Goal: Navigation & Orientation: Find specific page/section

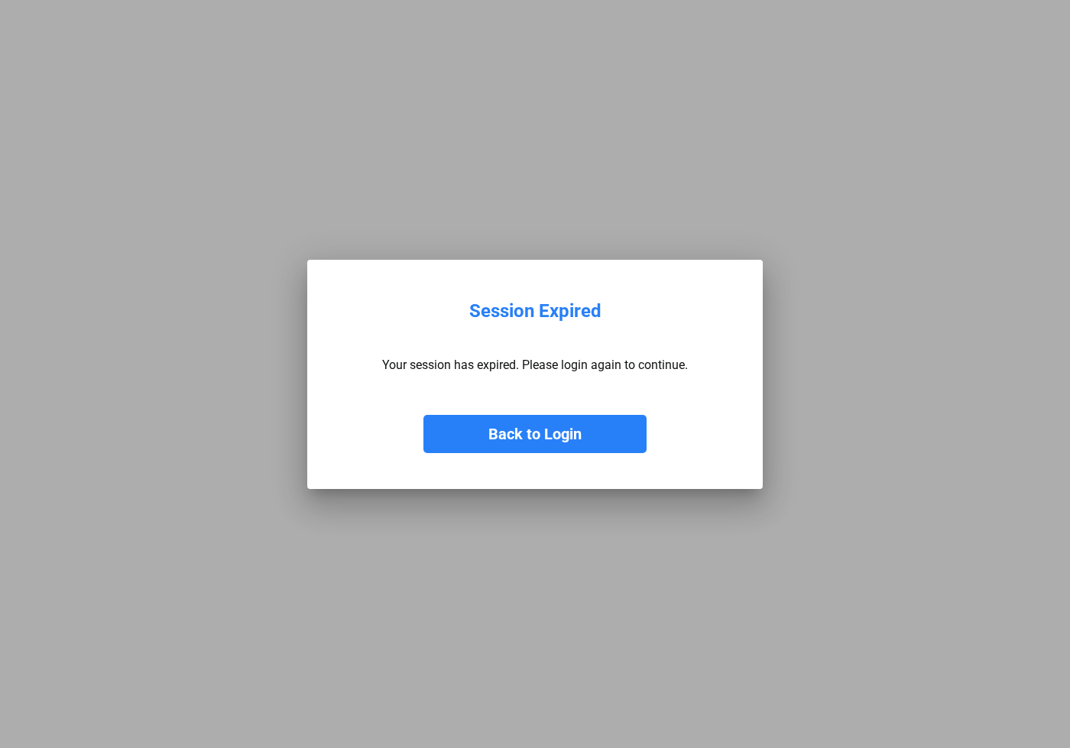
click at [566, 444] on button "Back to Login" at bounding box center [534, 434] width 223 height 38
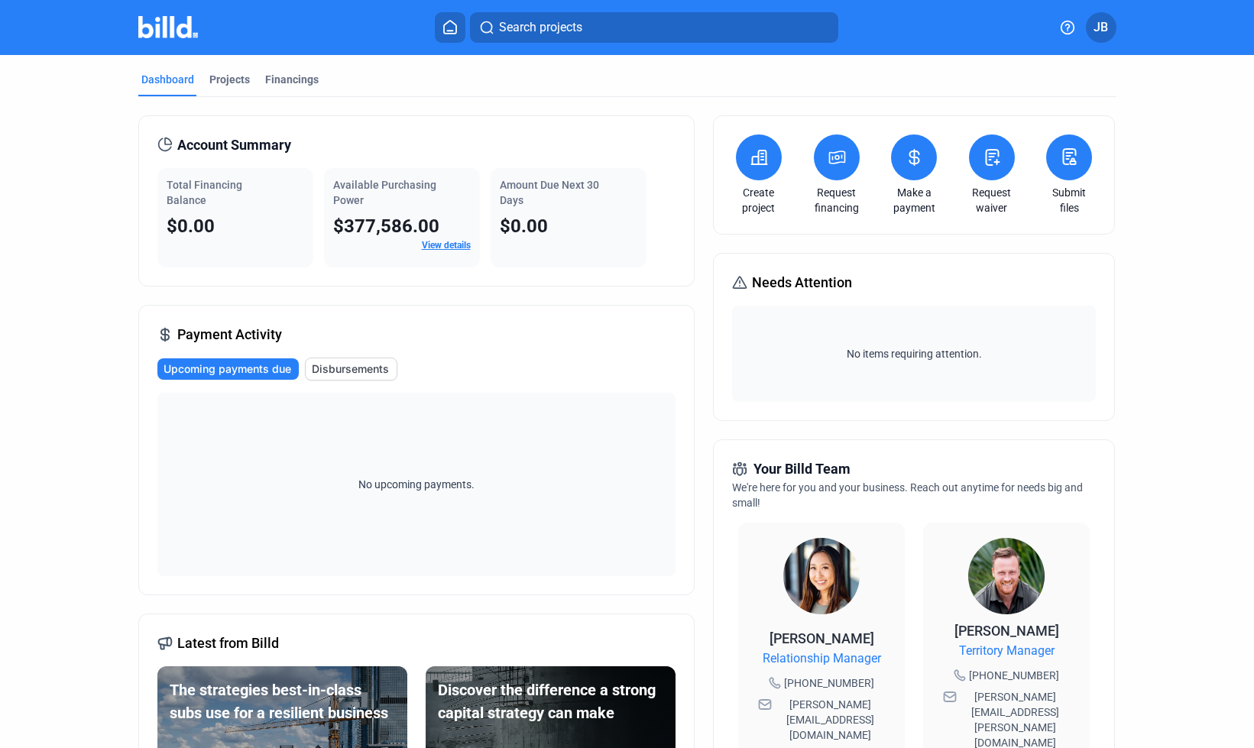
click at [446, 242] on link "View details" at bounding box center [446, 245] width 49 height 11
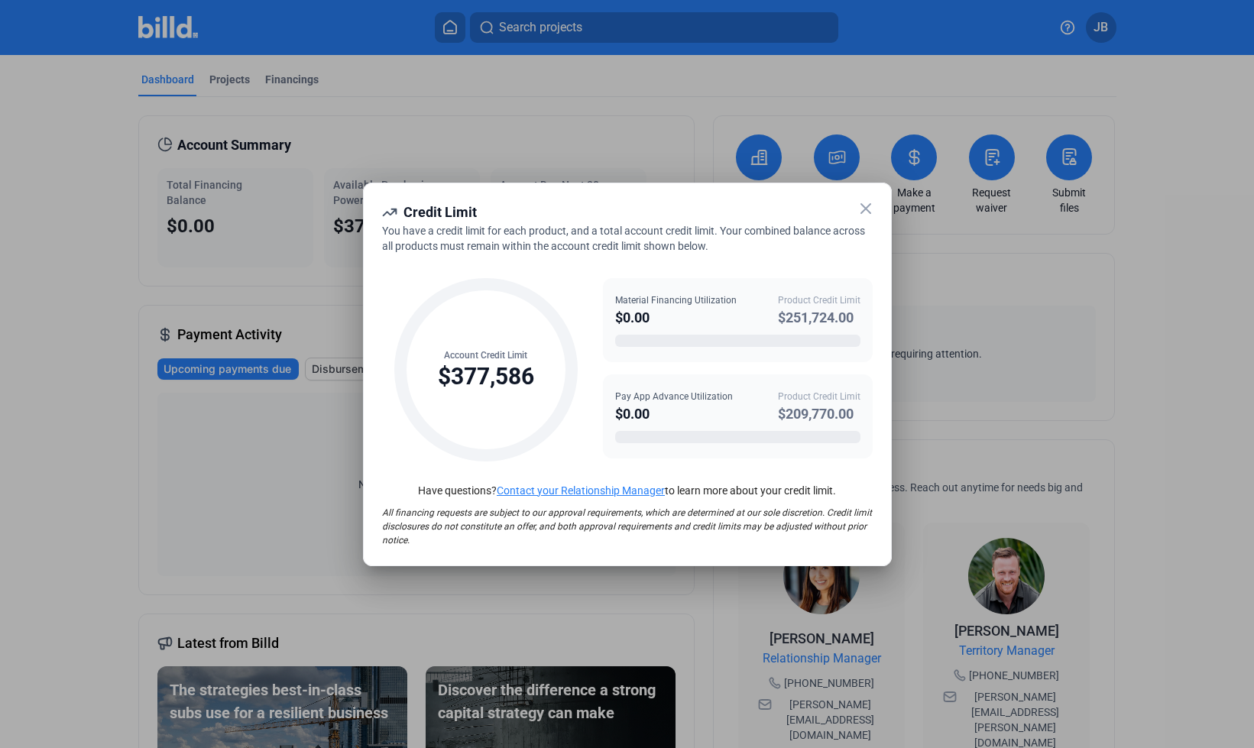
click at [867, 210] on icon at bounding box center [865, 208] width 9 height 9
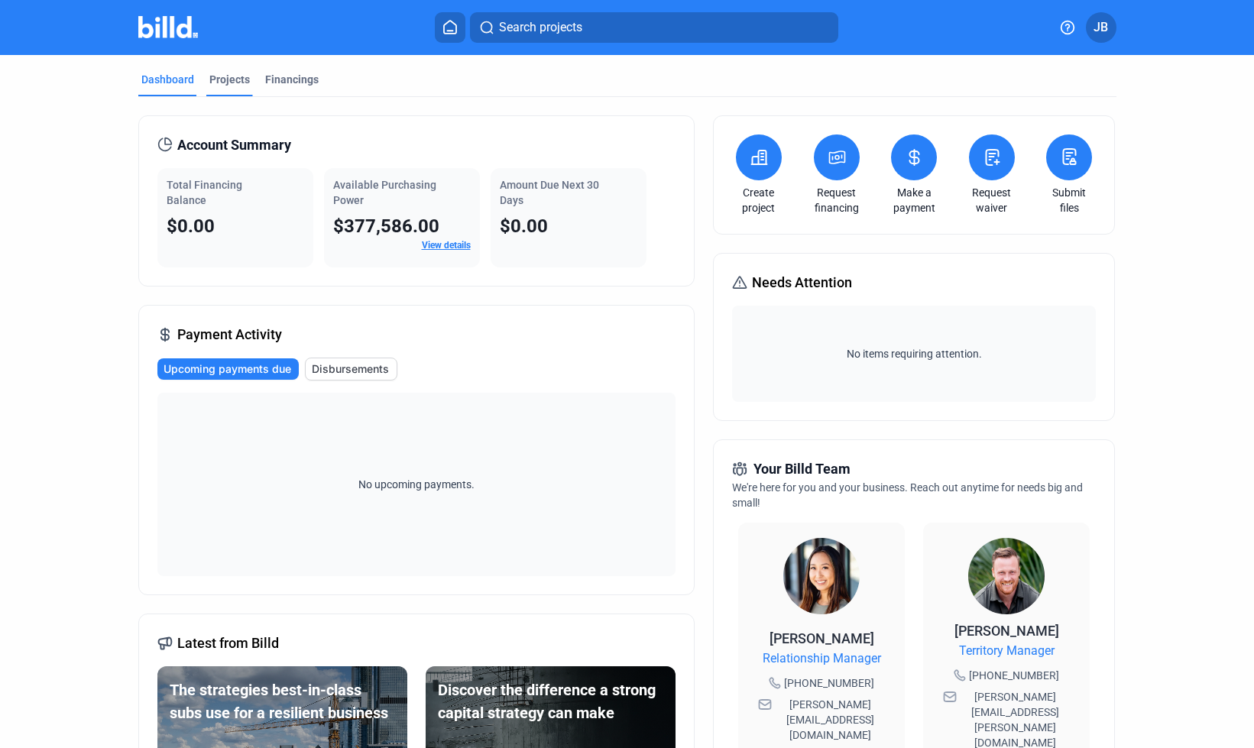
click at [245, 77] on div "Projects" at bounding box center [229, 84] width 47 height 24
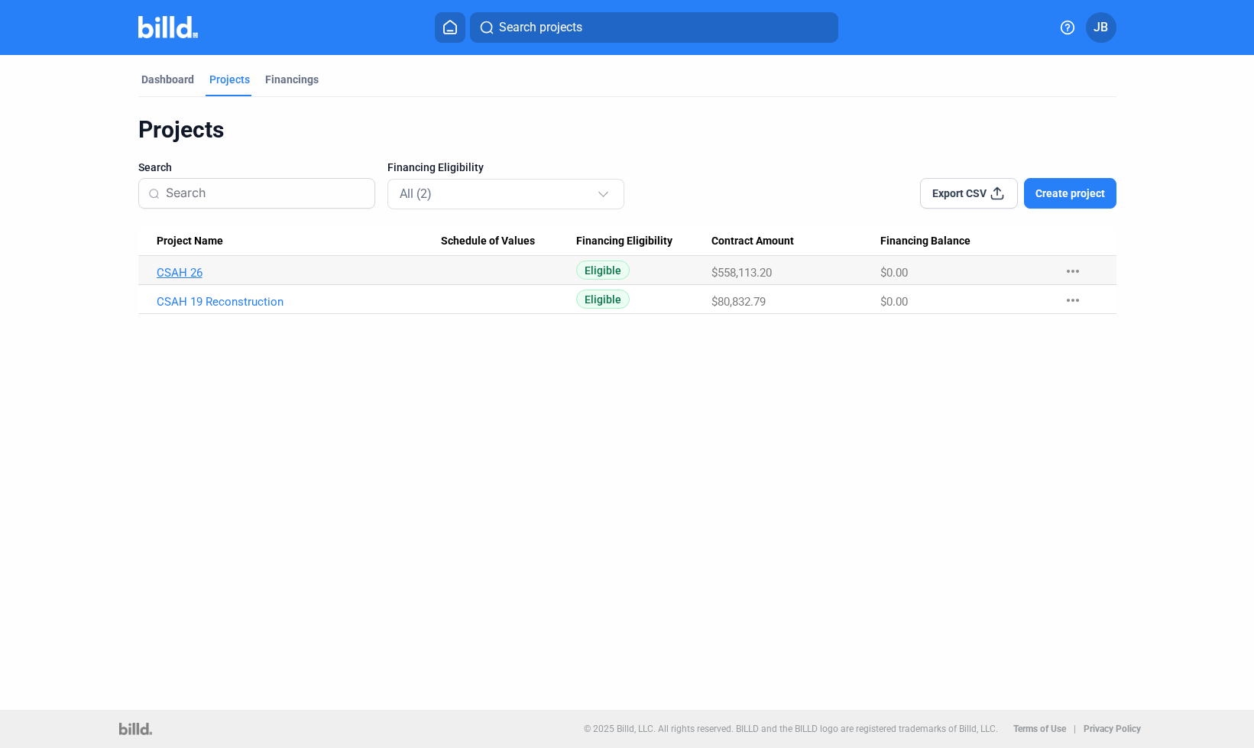
click at [183, 268] on link "CSAH 26" at bounding box center [299, 273] width 285 height 14
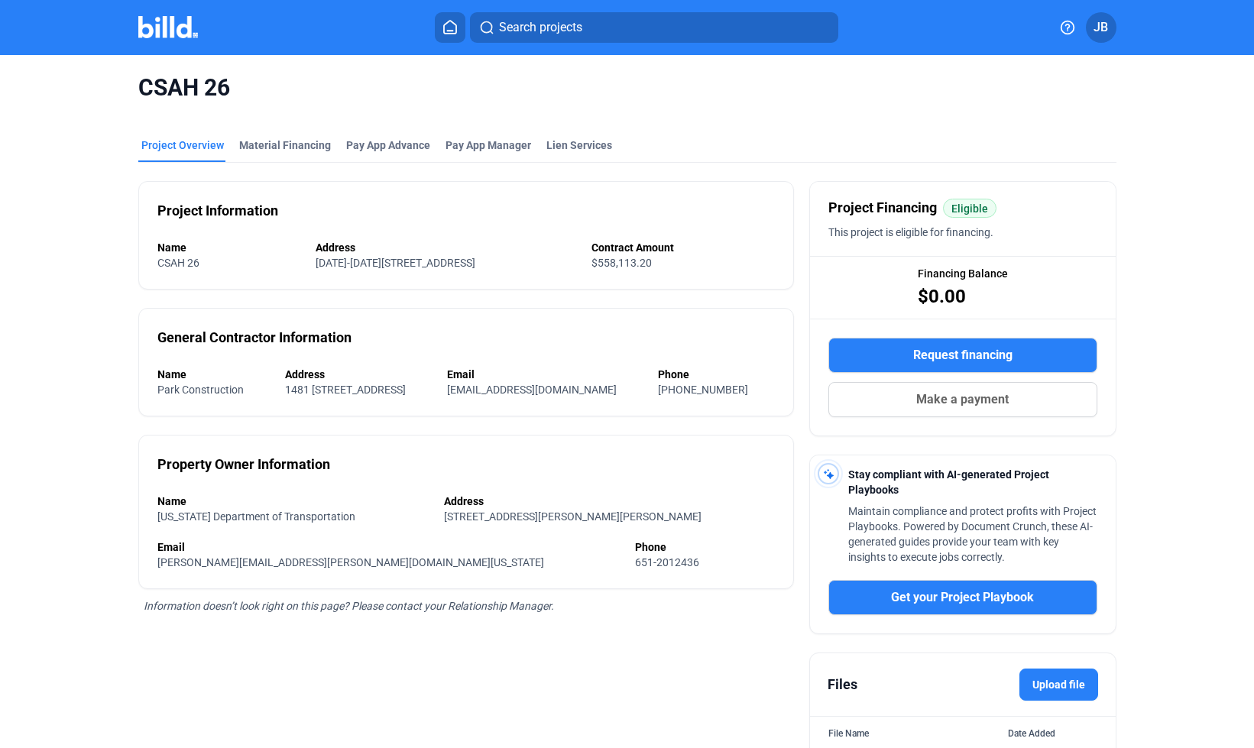
click at [171, 21] on img at bounding box center [168, 27] width 60 height 22
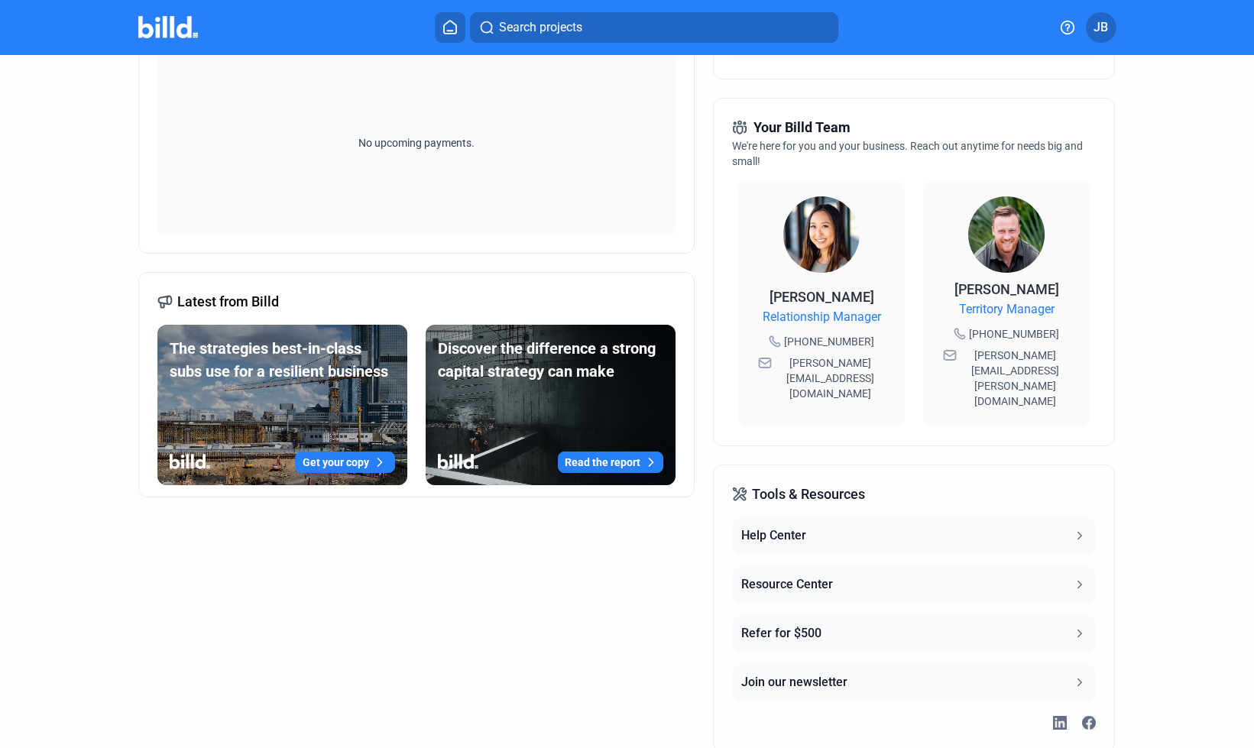
scroll to position [371, 0]
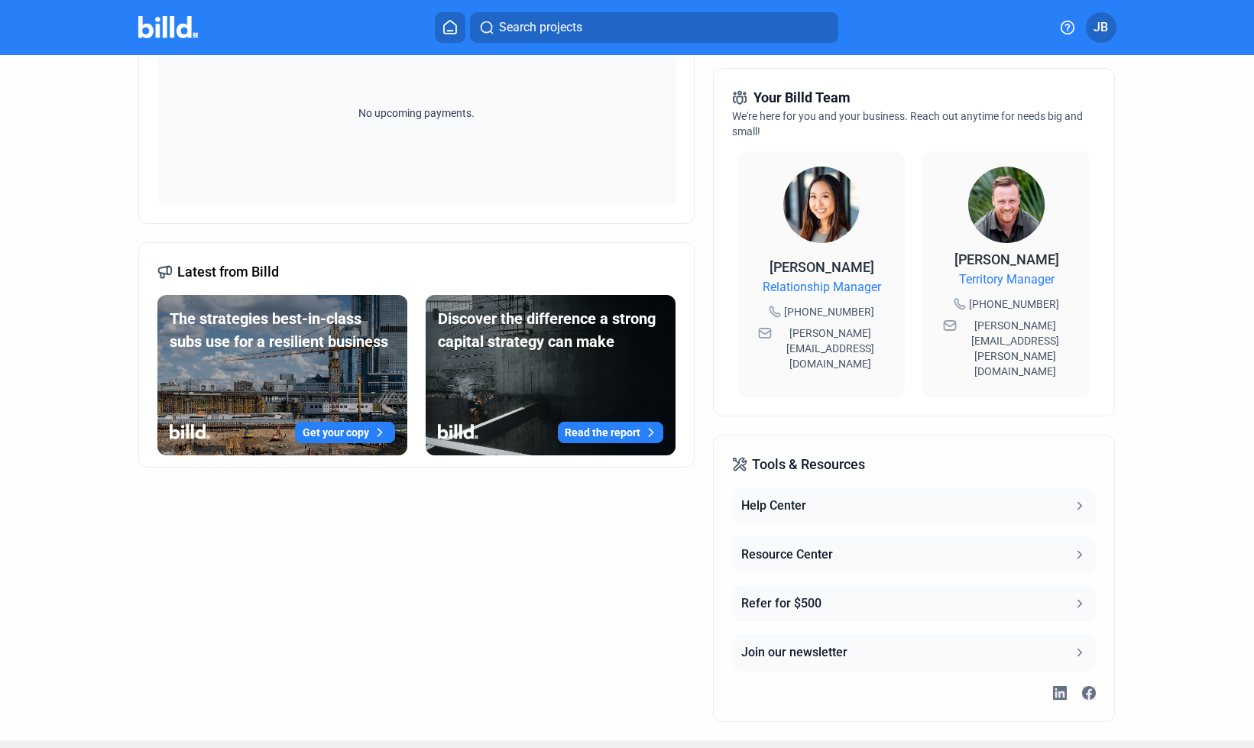
click at [821, 537] on button "Resource Center" at bounding box center [914, 555] width 364 height 37
click at [842, 488] on button "Help Center" at bounding box center [914, 506] width 364 height 37
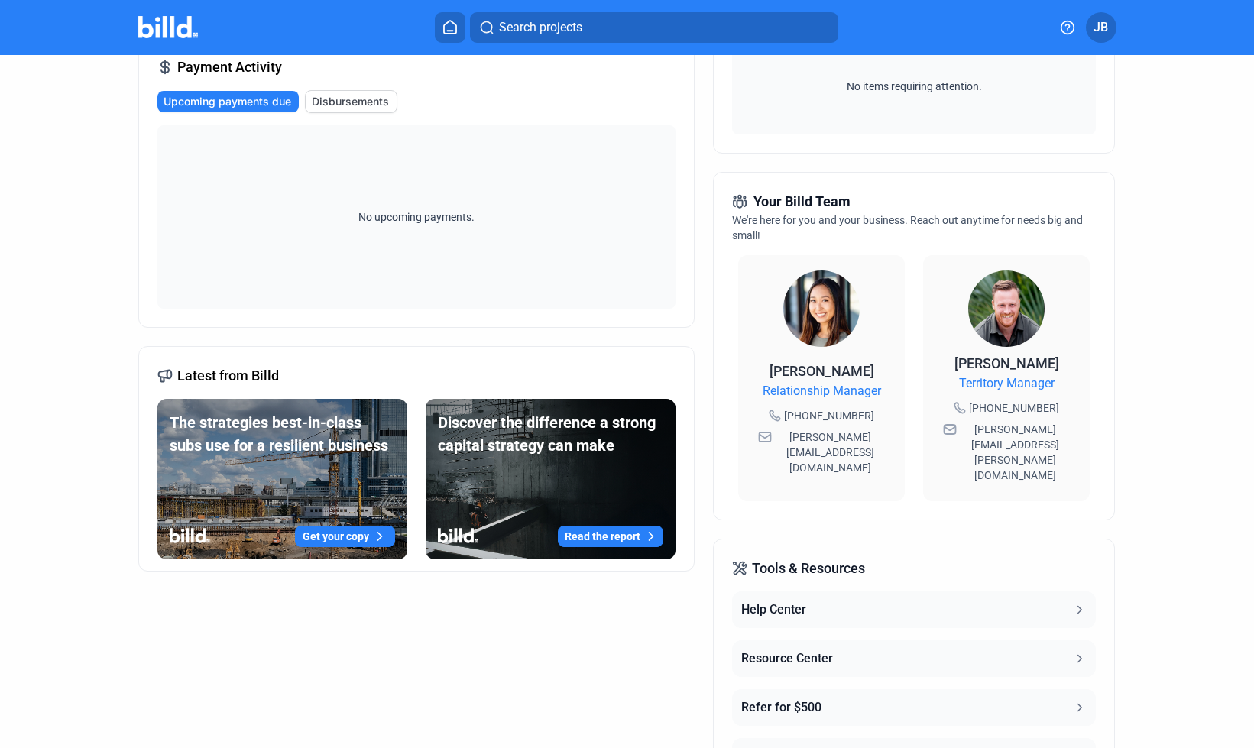
scroll to position [0, 0]
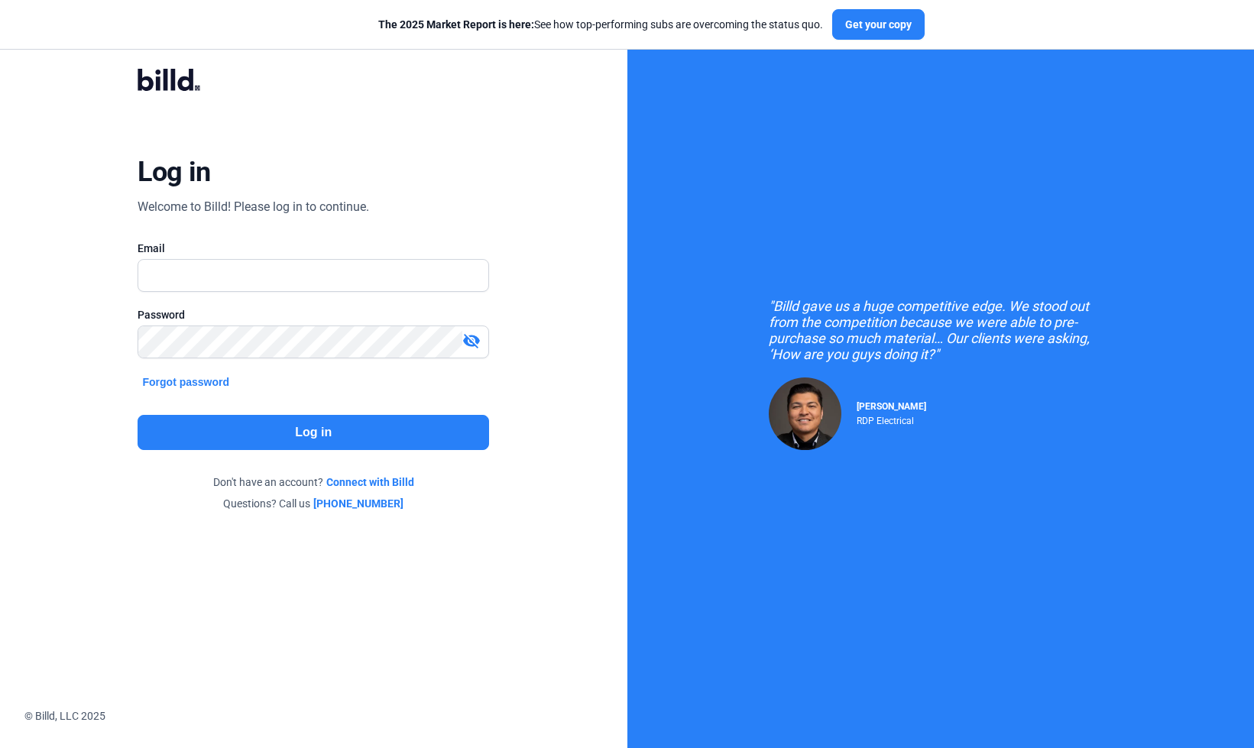
click at [167, 83] on icon at bounding box center [166, 80] width 5 height 22
